Goal: Task Accomplishment & Management: Use online tool/utility

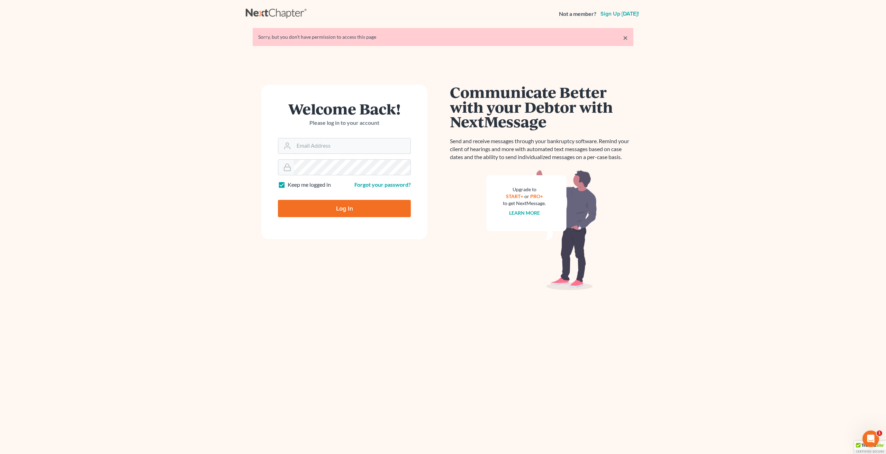
type input "[EMAIL_ADDRESS][DOMAIN_NAME]"
click at [354, 203] on input "Log In" at bounding box center [344, 208] width 133 height 17
type input "Thinking..."
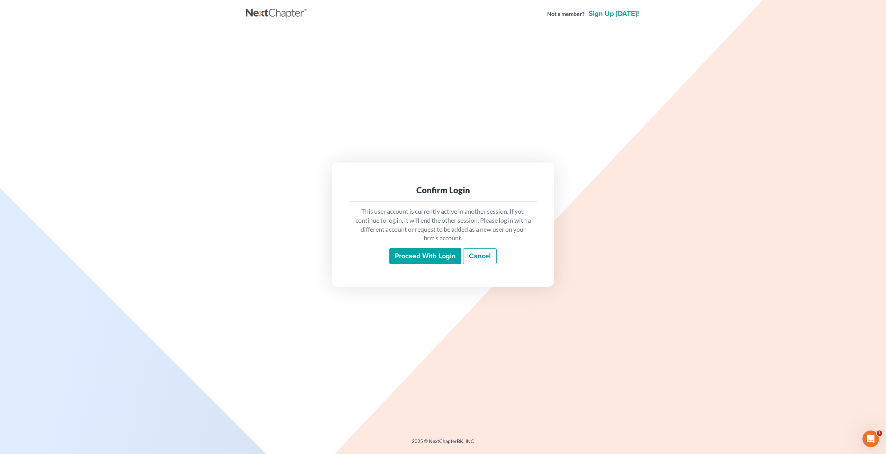
click at [427, 257] on input "Proceed with login" at bounding box center [425, 256] width 72 height 16
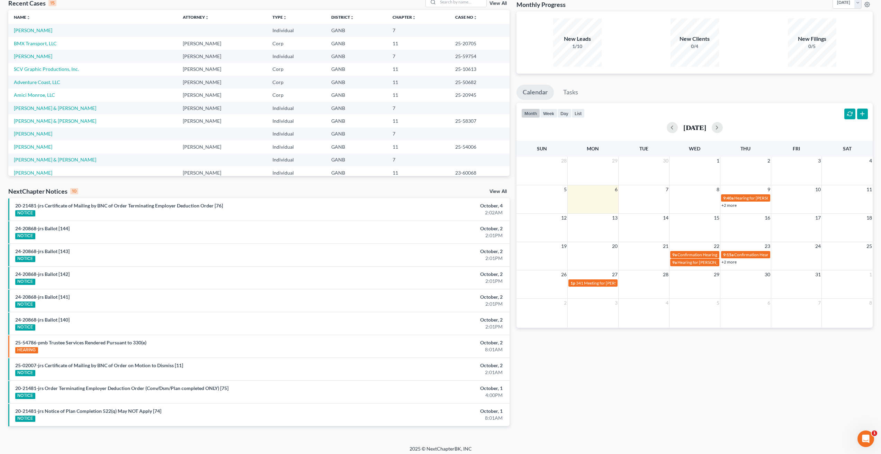
scroll to position [42, 0]
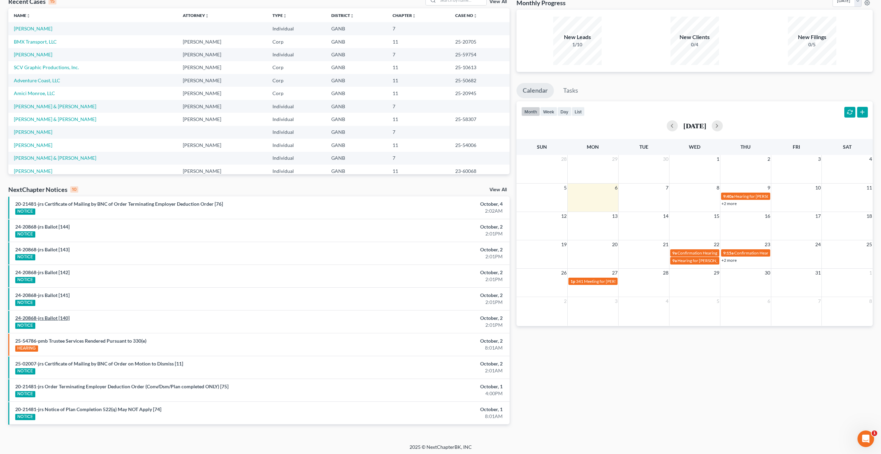
click at [55, 317] on link "24-20868-jrs Ballot [140]" at bounding box center [42, 318] width 54 height 6
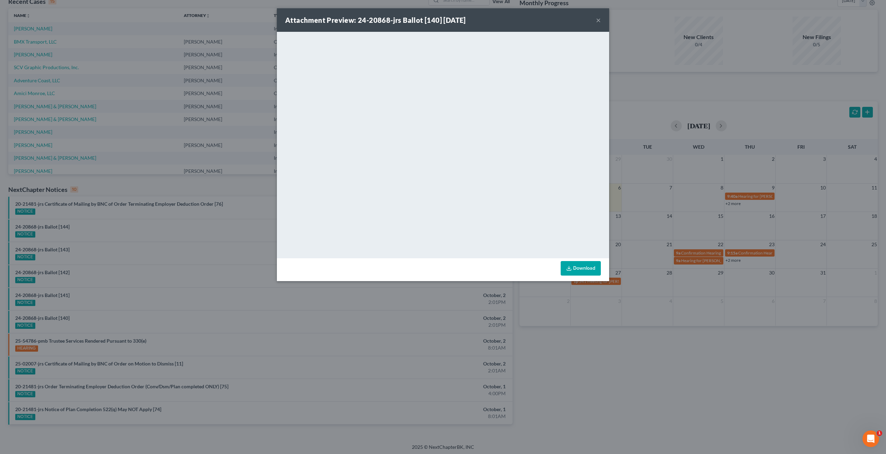
click at [598, 17] on button "×" at bounding box center [598, 20] width 5 height 8
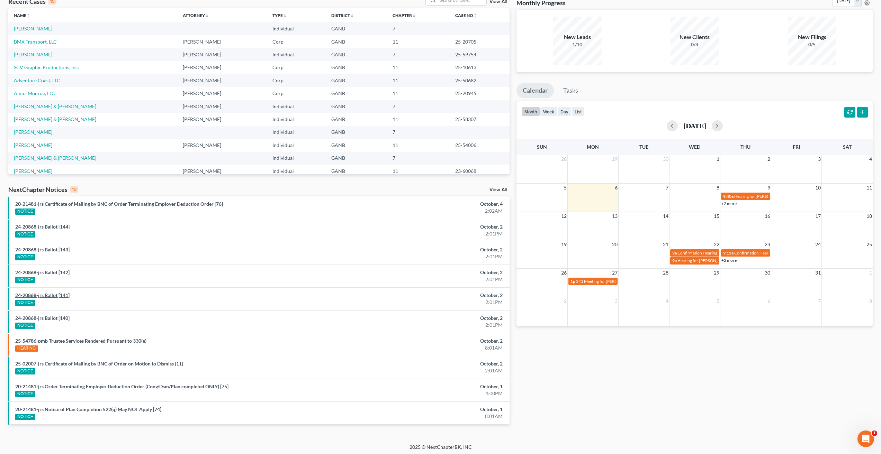
click at [58, 296] on link "24-20868-jrs Ballot [141]" at bounding box center [42, 295] width 54 height 6
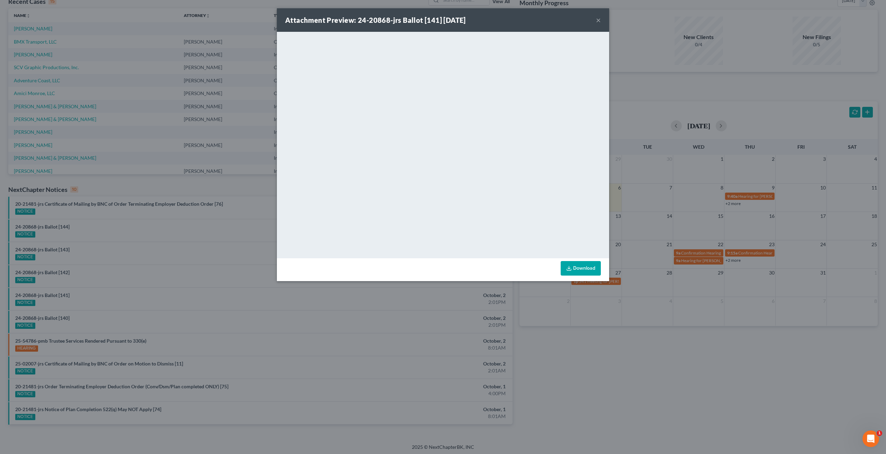
click at [598, 20] on button "×" at bounding box center [598, 20] width 5 height 8
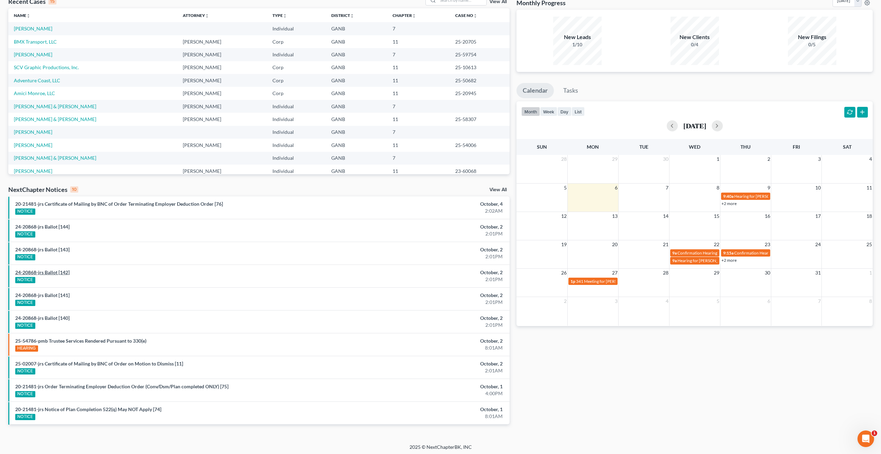
click at [56, 270] on link "24-20868-jrs Ballot [142]" at bounding box center [42, 273] width 54 height 6
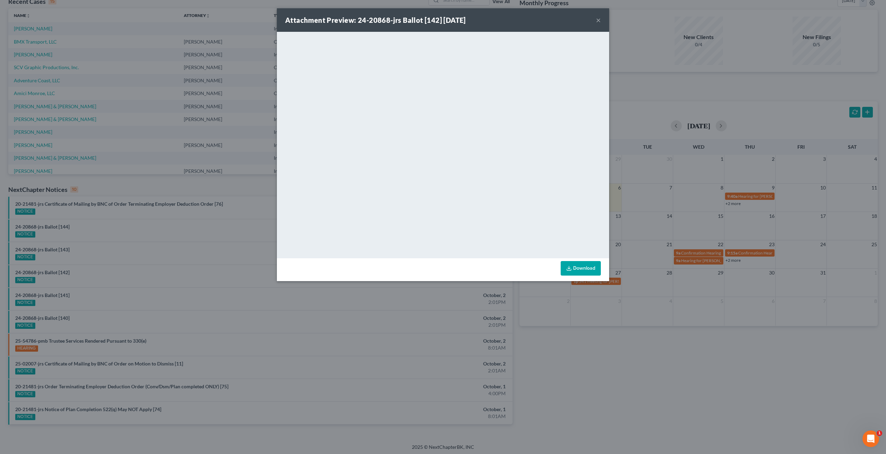
click at [597, 19] on button "×" at bounding box center [598, 20] width 5 height 8
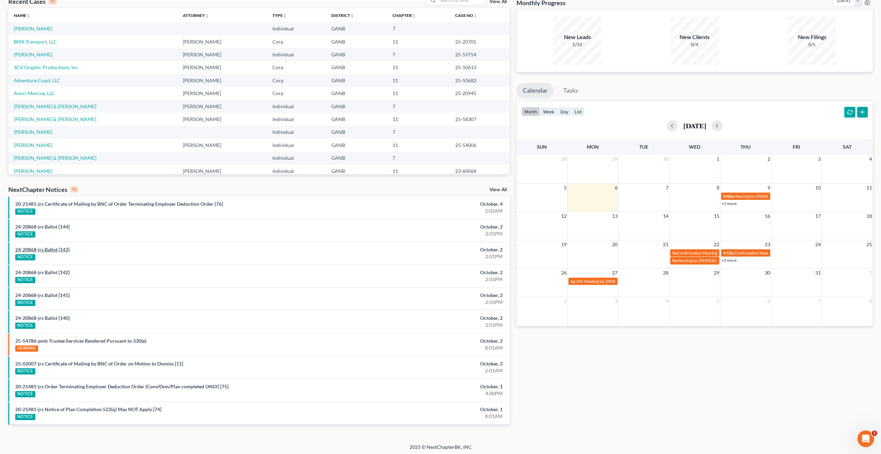
click at [57, 249] on link "24-20868-jrs Ballot [143]" at bounding box center [42, 250] width 54 height 6
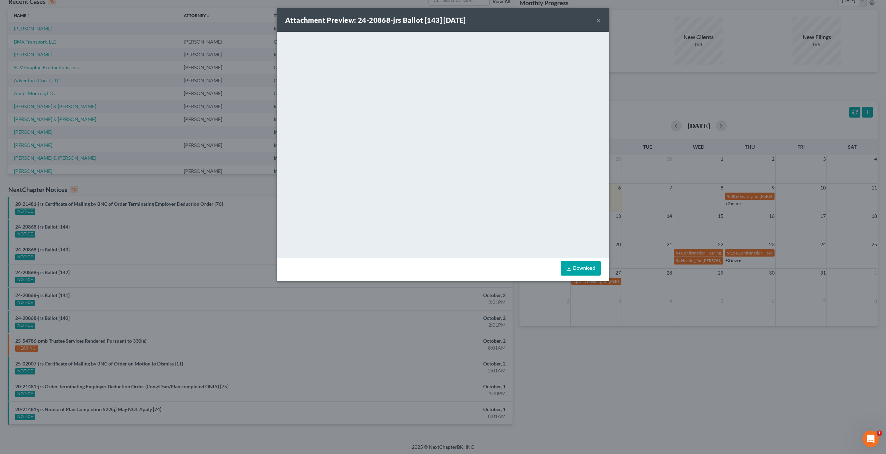
click at [599, 17] on button "×" at bounding box center [598, 20] width 5 height 8
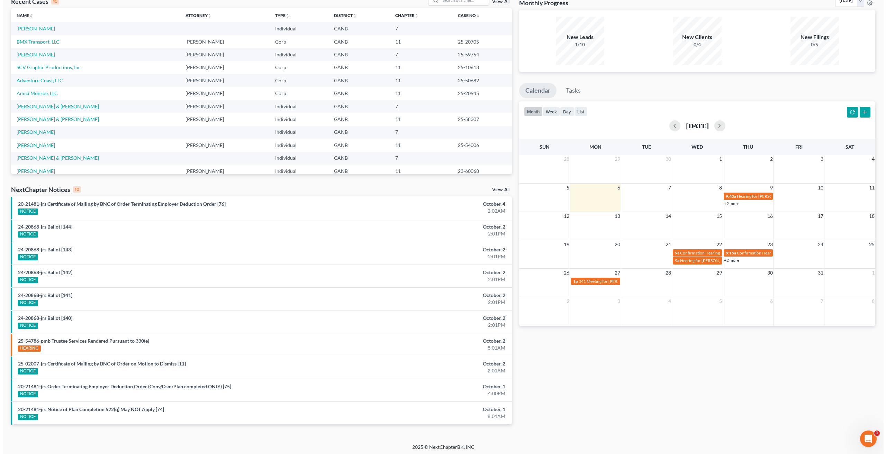
scroll to position [0, 0]
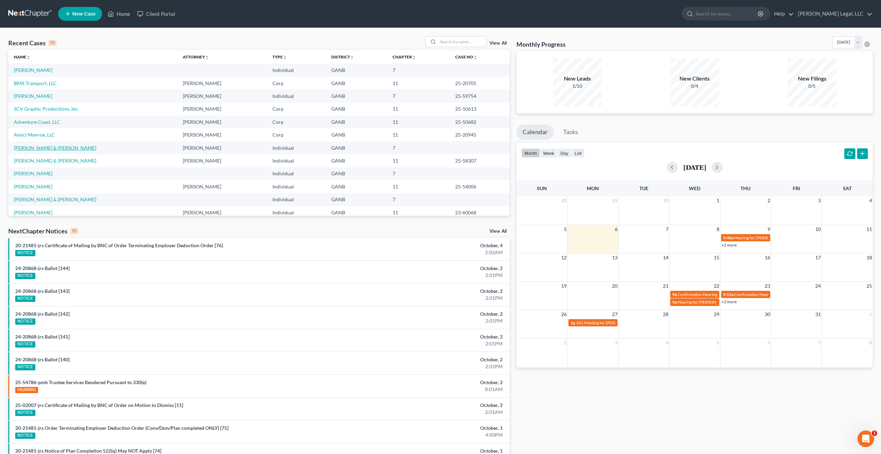
click at [58, 151] on link "Borsa, Timothy & Michelle" at bounding box center [55, 148] width 82 height 6
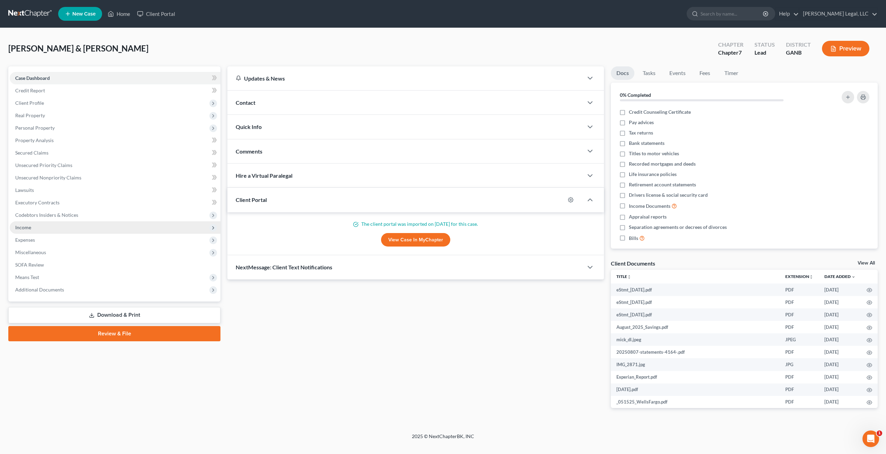
click at [39, 230] on span "Income" at bounding box center [115, 227] width 211 height 12
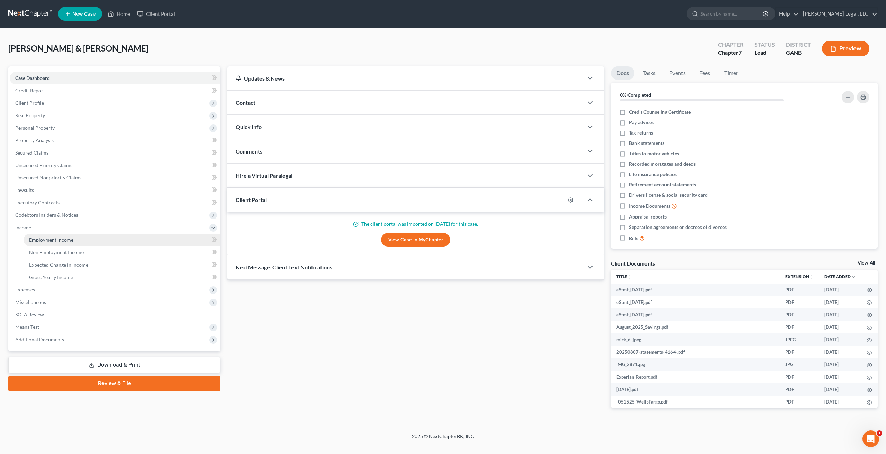
click at [52, 244] on link "Employment Income" at bounding box center [122, 240] width 197 height 12
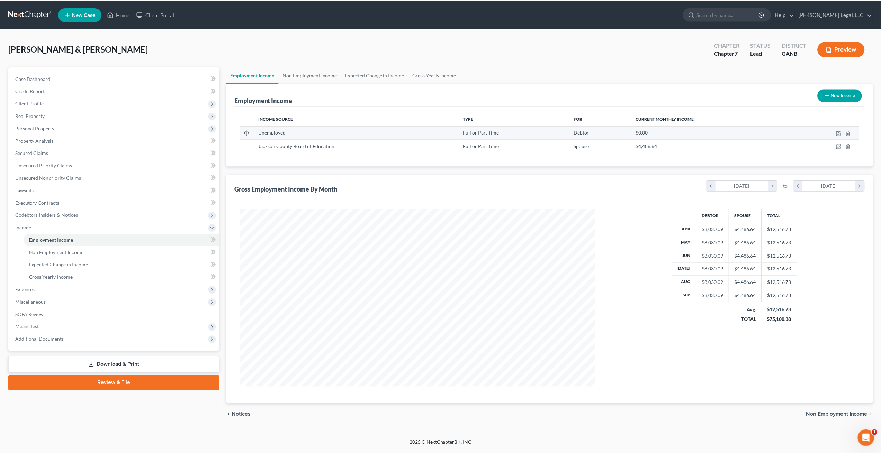
scroll to position [179, 371]
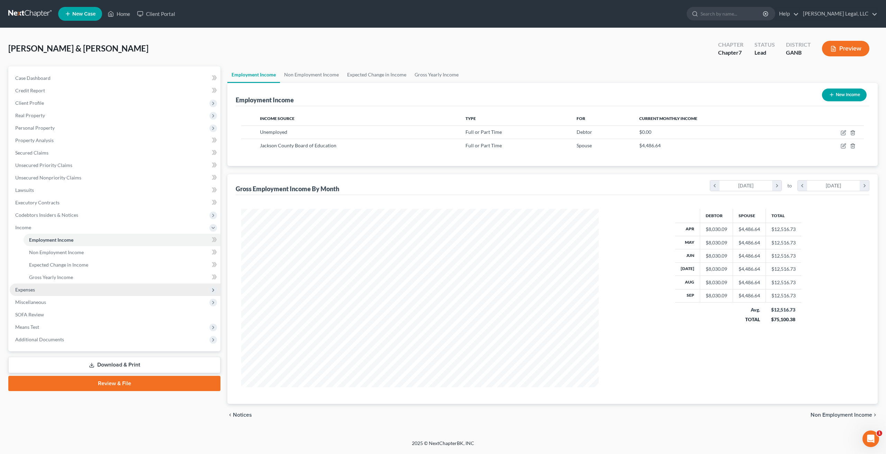
click at [35, 288] on span "Expenses" at bounding box center [25, 290] width 20 height 6
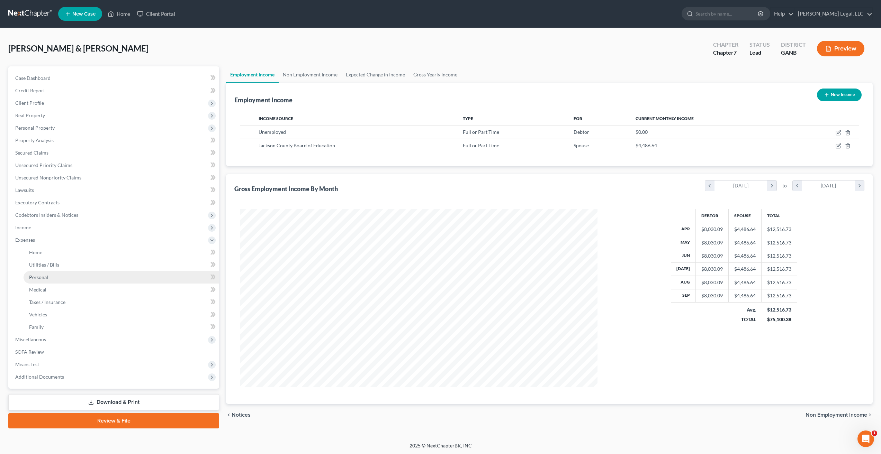
scroll to position [345869, 345678]
click at [82, 253] on link "Home" at bounding box center [122, 252] width 196 height 12
